Goal: Task Accomplishment & Management: Manage account settings

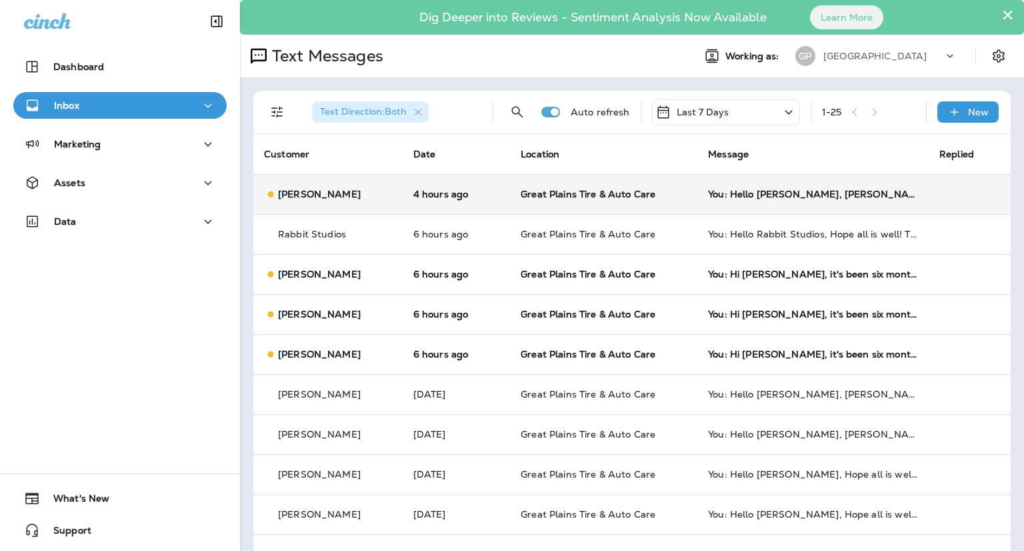
click at [763, 196] on div "You: Hello [PERSON_NAME], [PERSON_NAME] all is well! This is [PERSON_NAME] at […" at bounding box center [813, 194] width 210 height 11
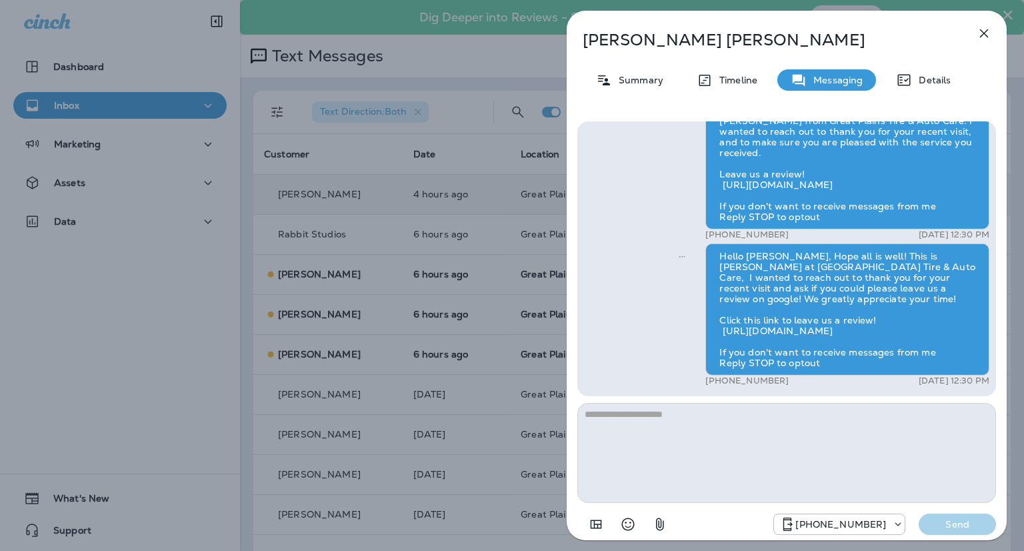
click at [982, 33] on icon "button" at bounding box center [984, 33] width 16 height 16
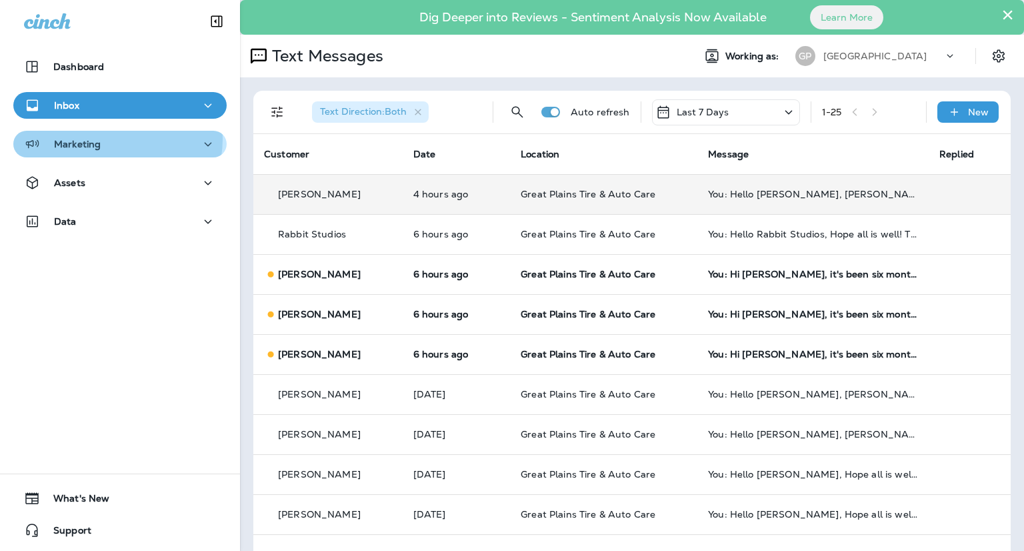
click at [113, 139] on div "Marketing" at bounding box center [120, 144] width 192 height 17
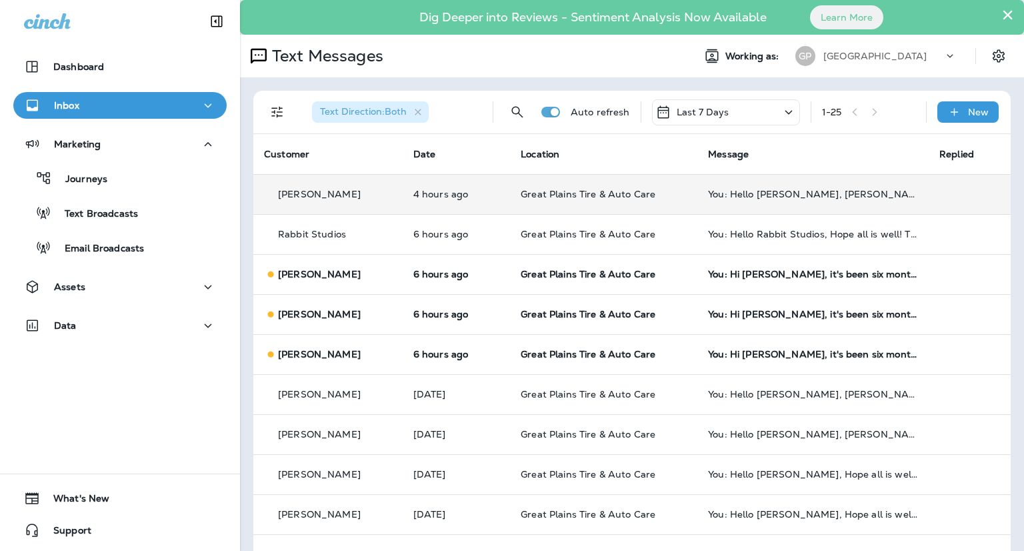
click at [82, 103] on div "Inbox" at bounding box center [120, 105] width 192 height 17
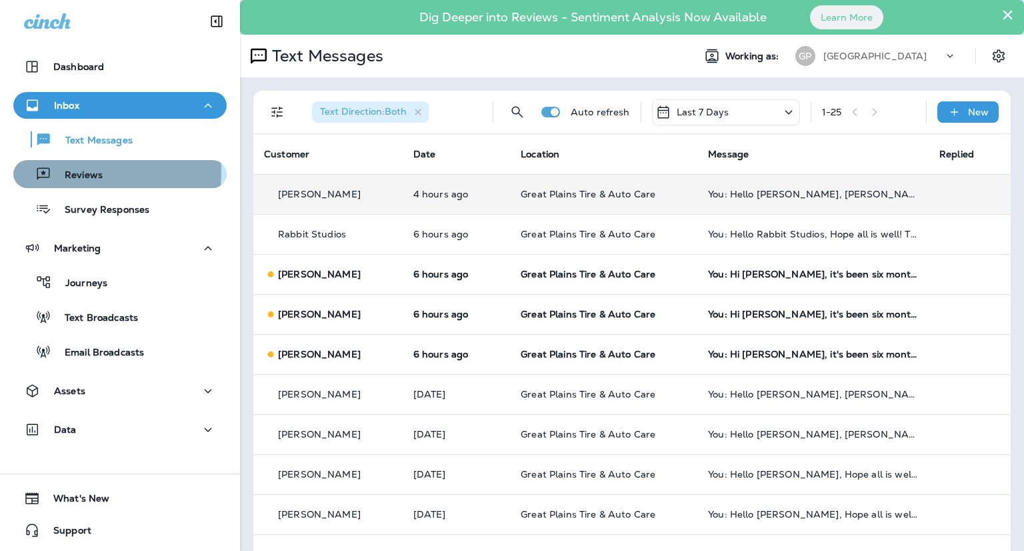
click at [69, 172] on p "Reviews" at bounding box center [76, 175] width 51 height 13
